Goal: Information Seeking & Learning: Learn about a topic

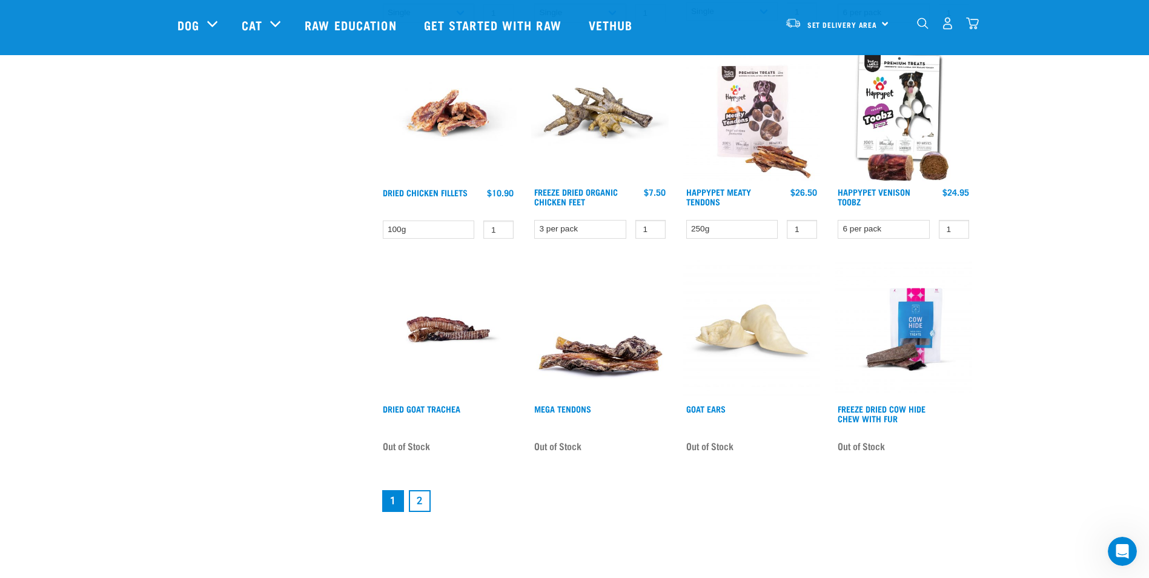
scroll to position [1454, 0]
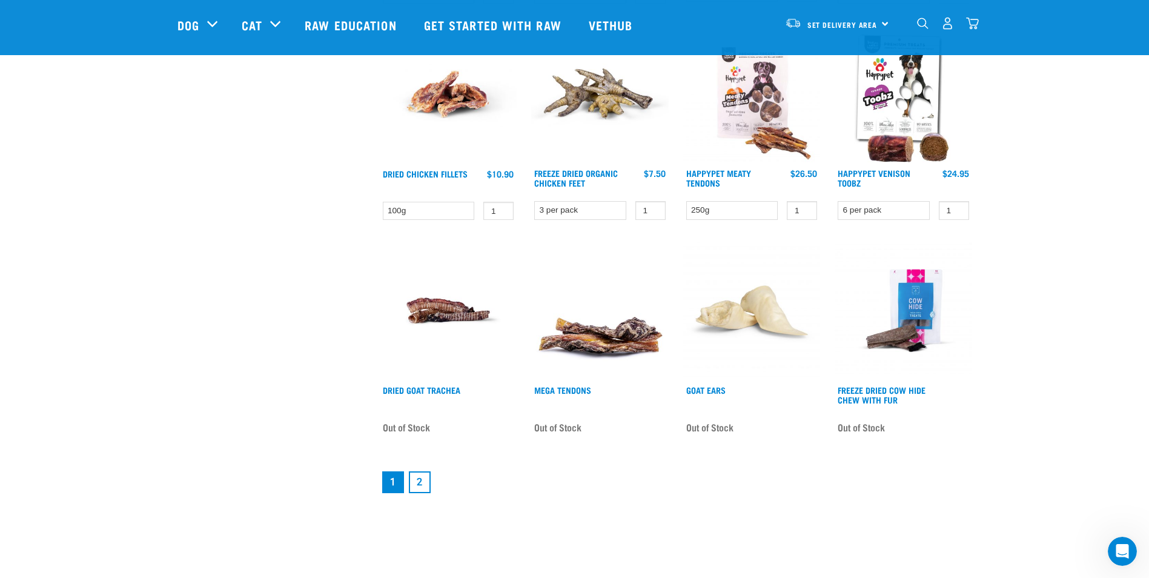
click at [424, 484] on link "2" at bounding box center [420, 482] width 22 height 22
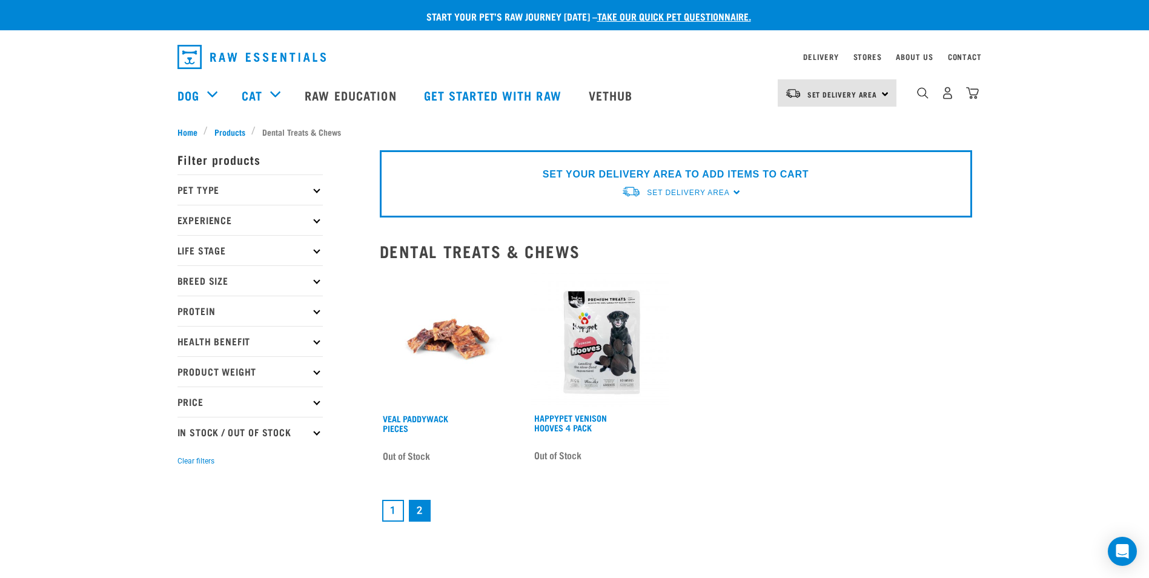
click at [396, 513] on link "1" at bounding box center [393, 511] width 22 height 22
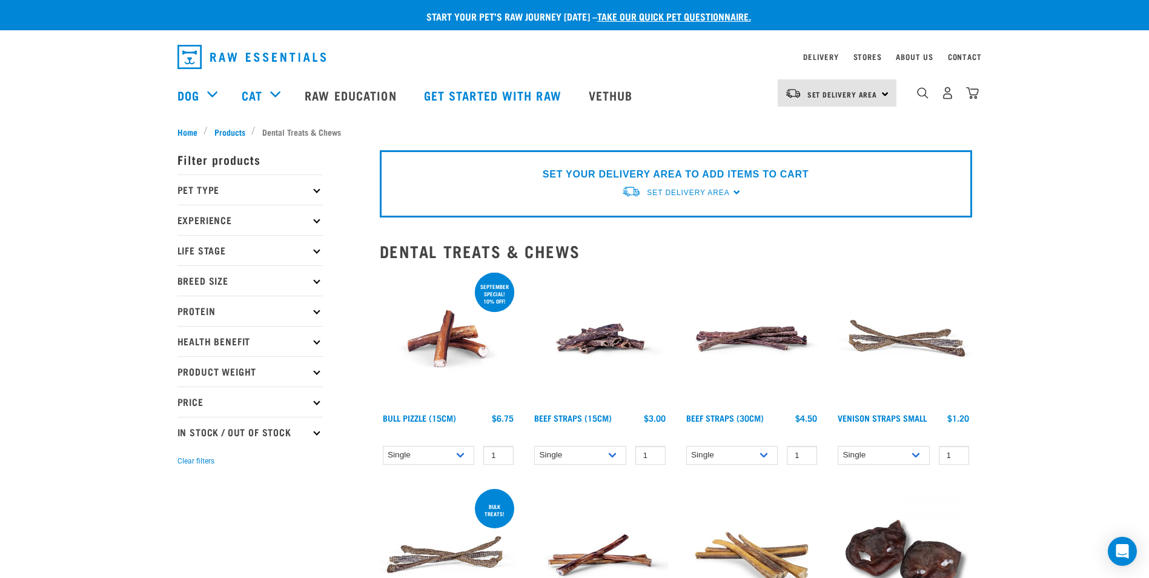
click at [427, 336] on img at bounding box center [449, 339] width 138 height 138
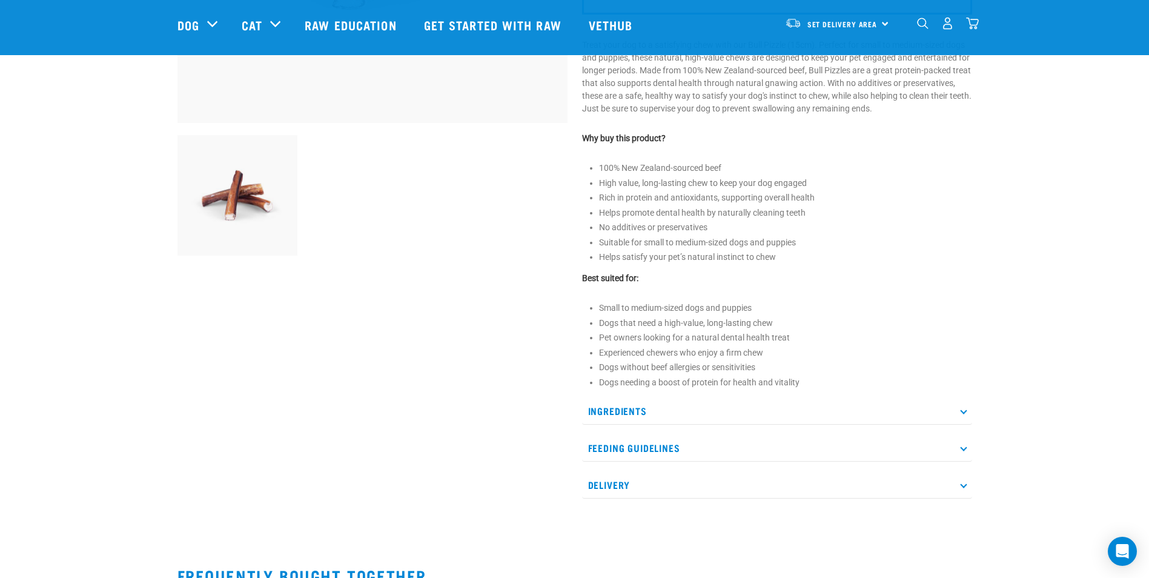
scroll to position [364, 0]
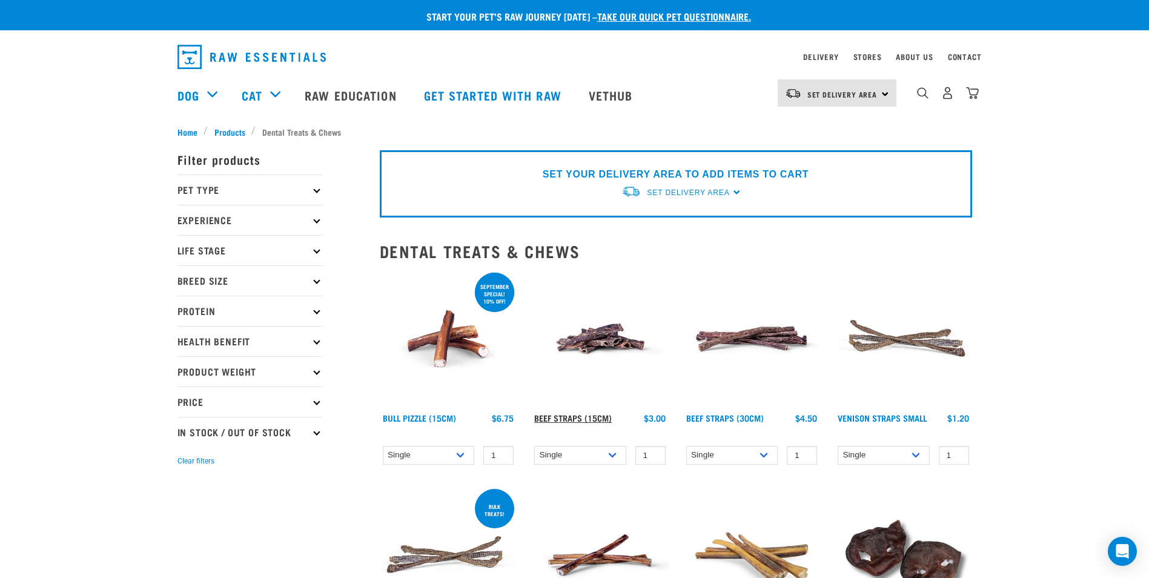
click at [553, 416] on link "Beef Straps (15cm)" at bounding box center [573, 418] width 78 height 4
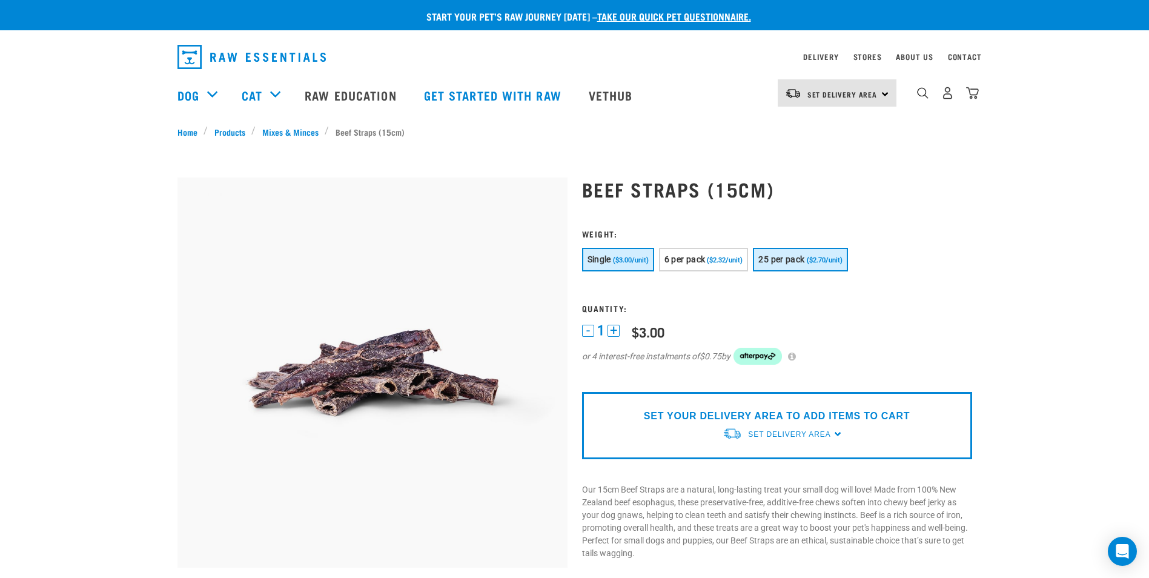
click at [788, 262] on span "25 per pack" at bounding box center [782, 259] width 46 height 10
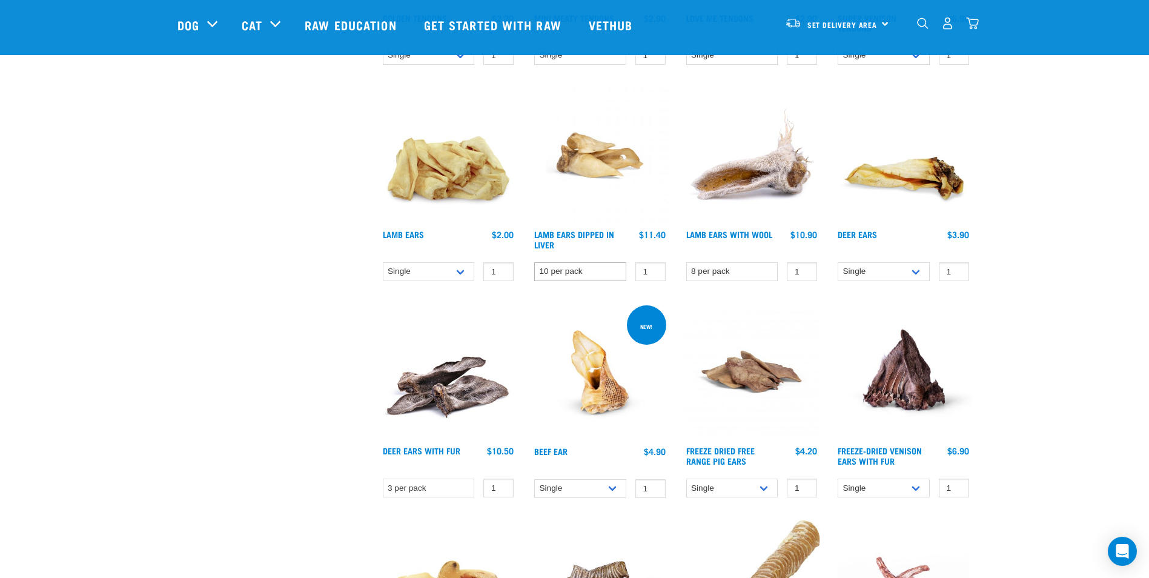
scroll to position [788, 0]
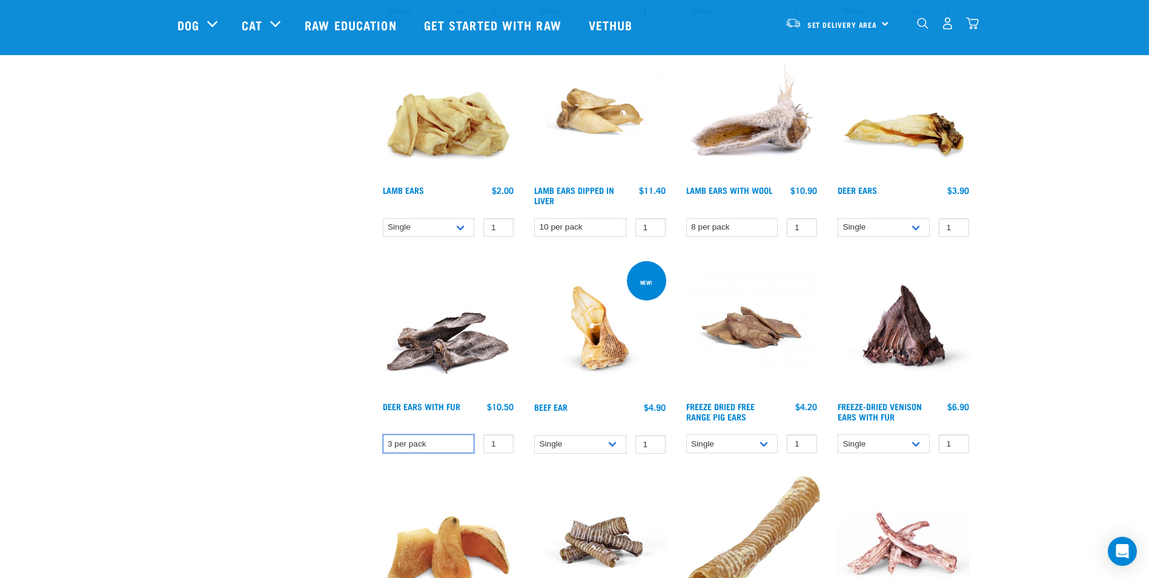
click at [457, 443] on select "3 per pack" at bounding box center [429, 443] width 92 height 19
click at [462, 351] on img at bounding box center [449, 328] width 138 height 138
